Goal: Check status

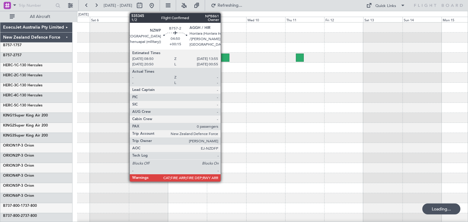
click at [223, 56] on div at bounding box center [225, 58] width 9 height 8
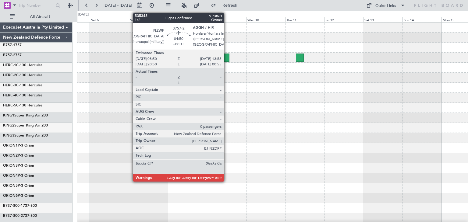
click at [227, 56] on div at bounding box center [225, 58] width 9 height 8
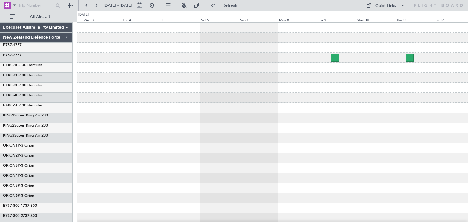
click at [258, 140] on div at bounding box center [272, 148] width 391 height 251
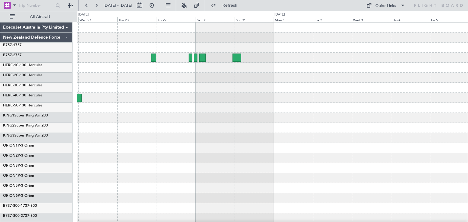
click at [276, 137] on div at bounding box center [272, 148] width 391 height 251
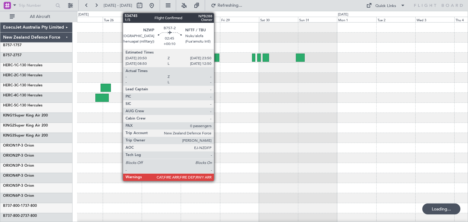
click at [217, 56] on div at bounding box center [217, 58] width 5 height 8
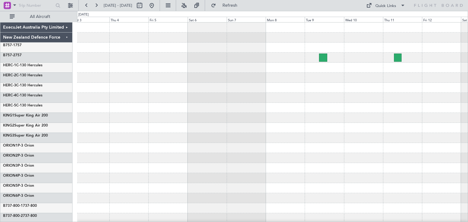
click at [0, 132] on html "[DATE] - [DATE] Refresh Quick Links All Aircraft ExecuJet Australia Pty Limited…" at bounding box center [234, 111] width 468 height 222
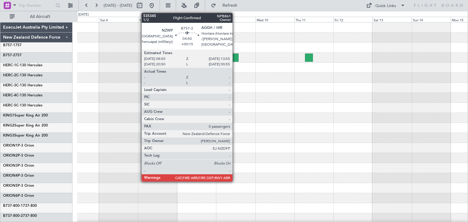
click at [235, 57] on div at bounding box center [234, 58] width 9 height 8
